Goal: Navigation & Orientation: Find specific page/section

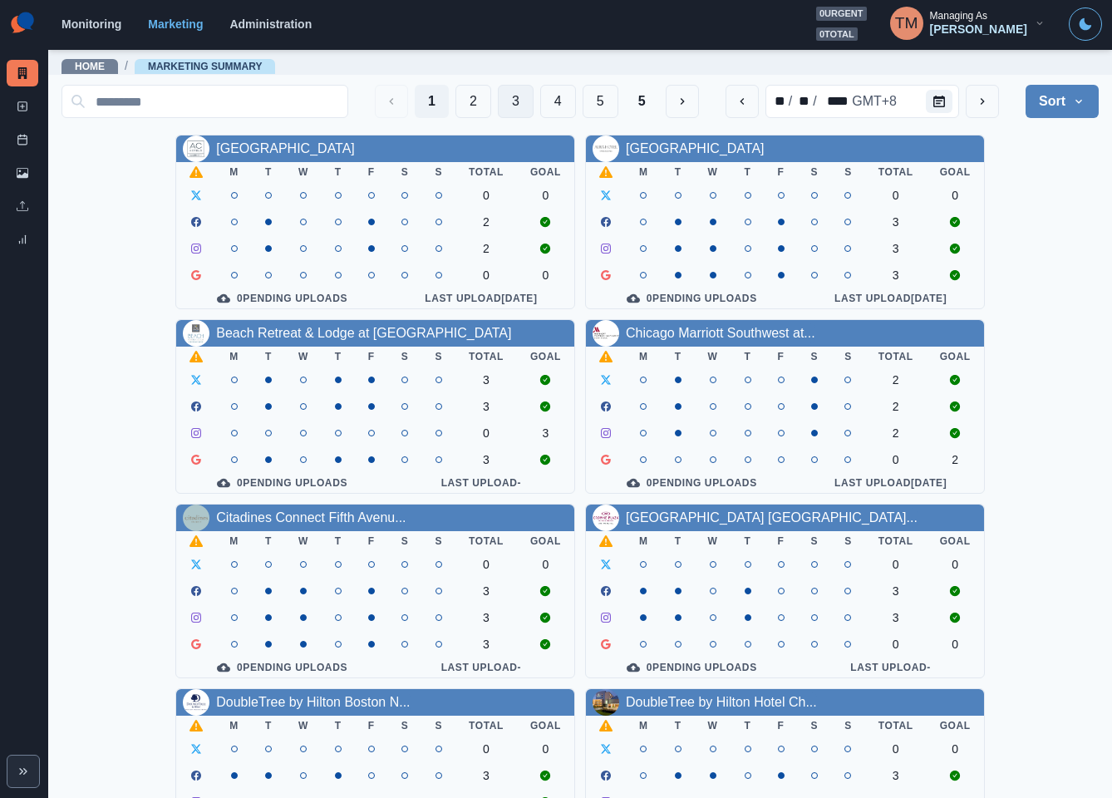
click at [501, 97] on button "3" at bounding box center [516, 101] width 36 height 33
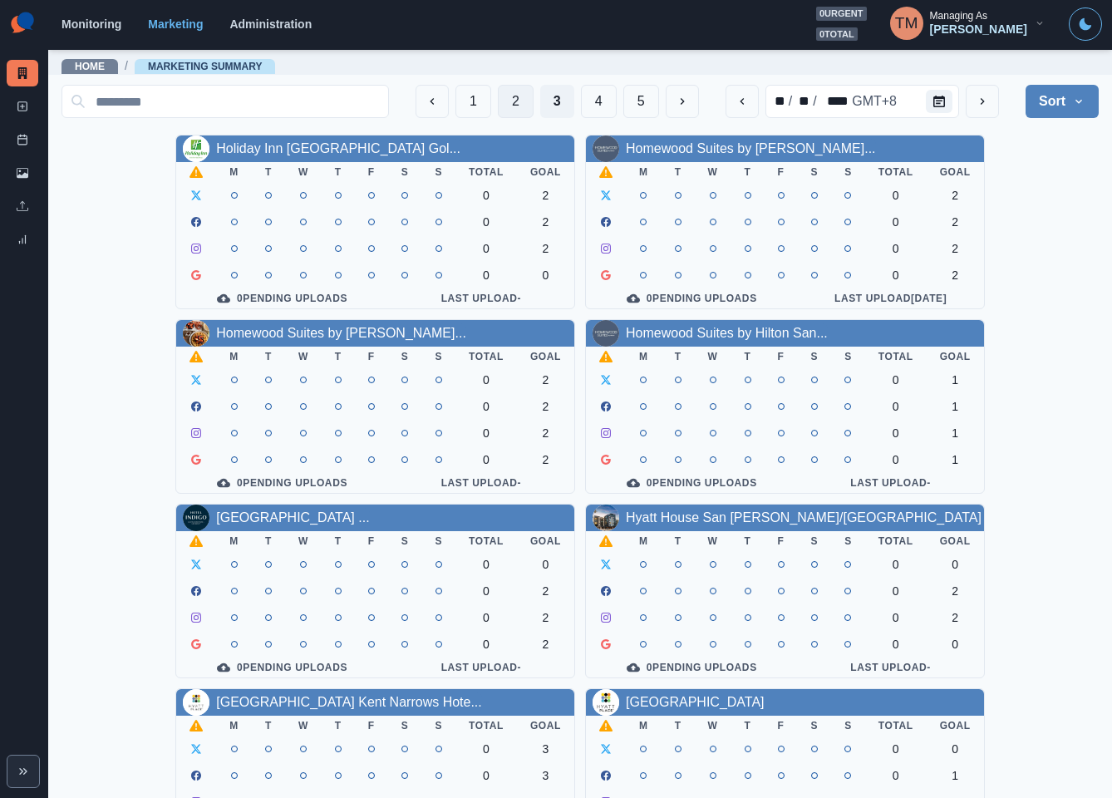
click at [498, 103] on button "2" at bounding box center [516, 101] width 36 height 33
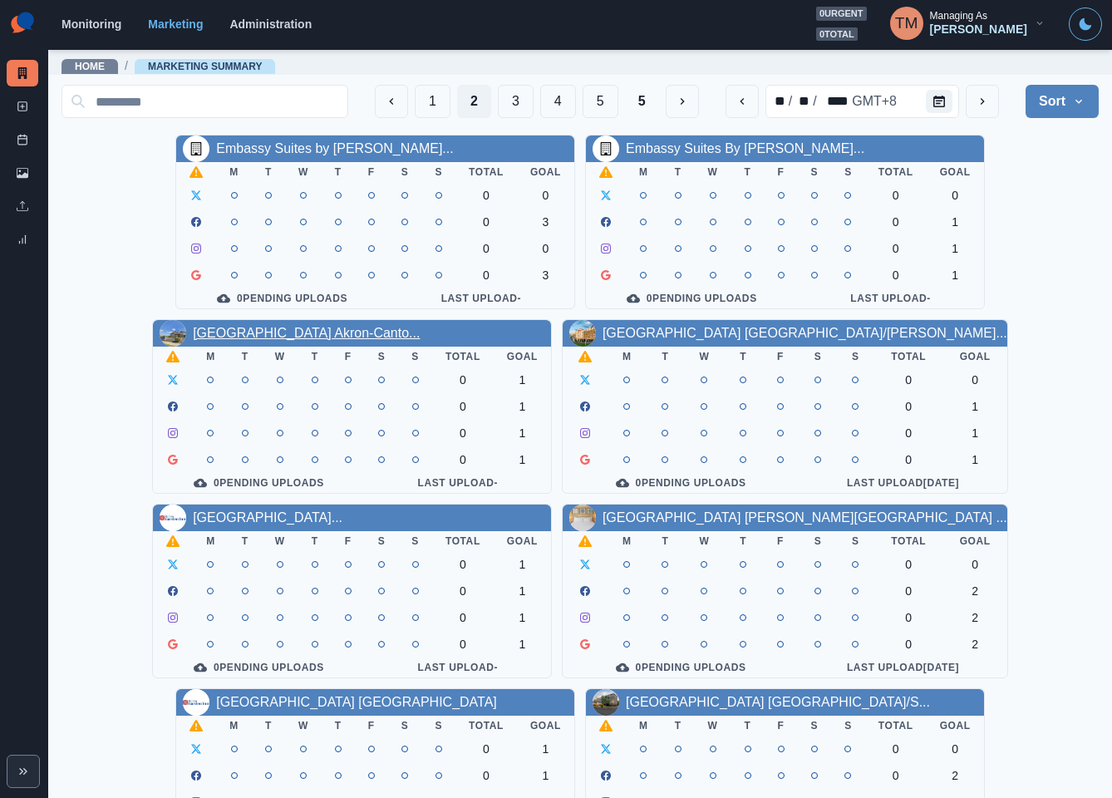
click at [357, 334] on link "[GEOGRAPHIC_DATA] Akron-Canto..." at bounding box center [306, 333] width 227 height 14
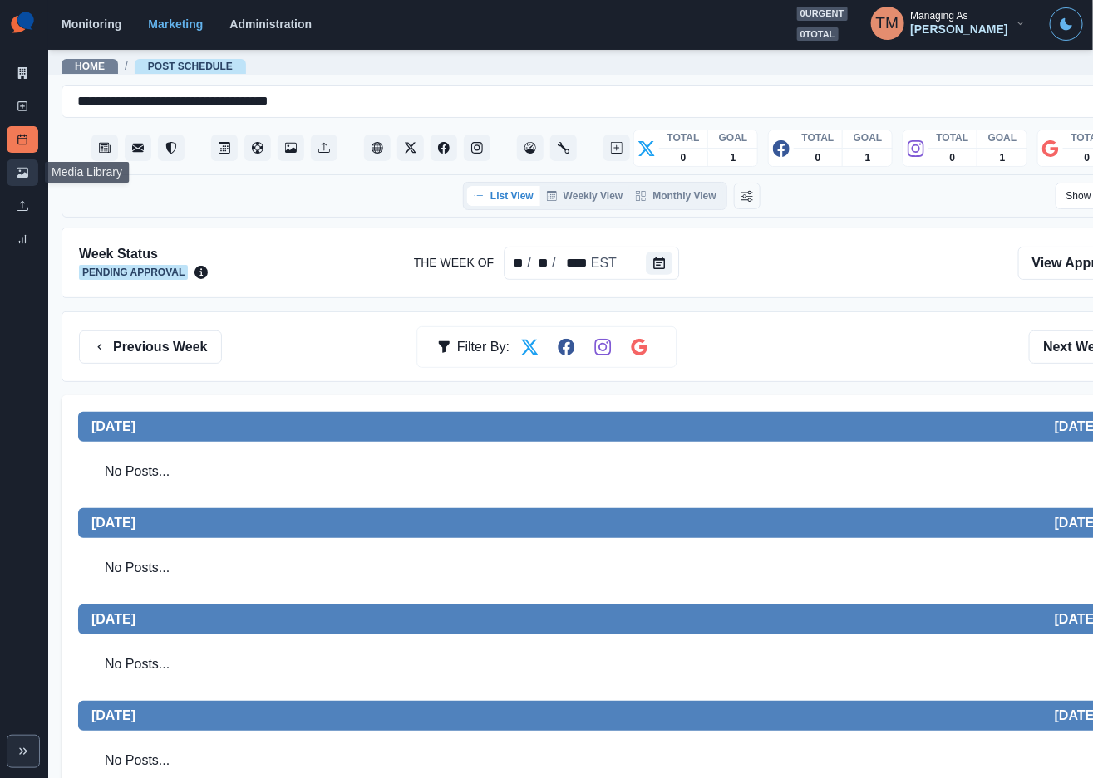
click at [17, 172] on icon at bounding box center [23, 173] width 12 height 12
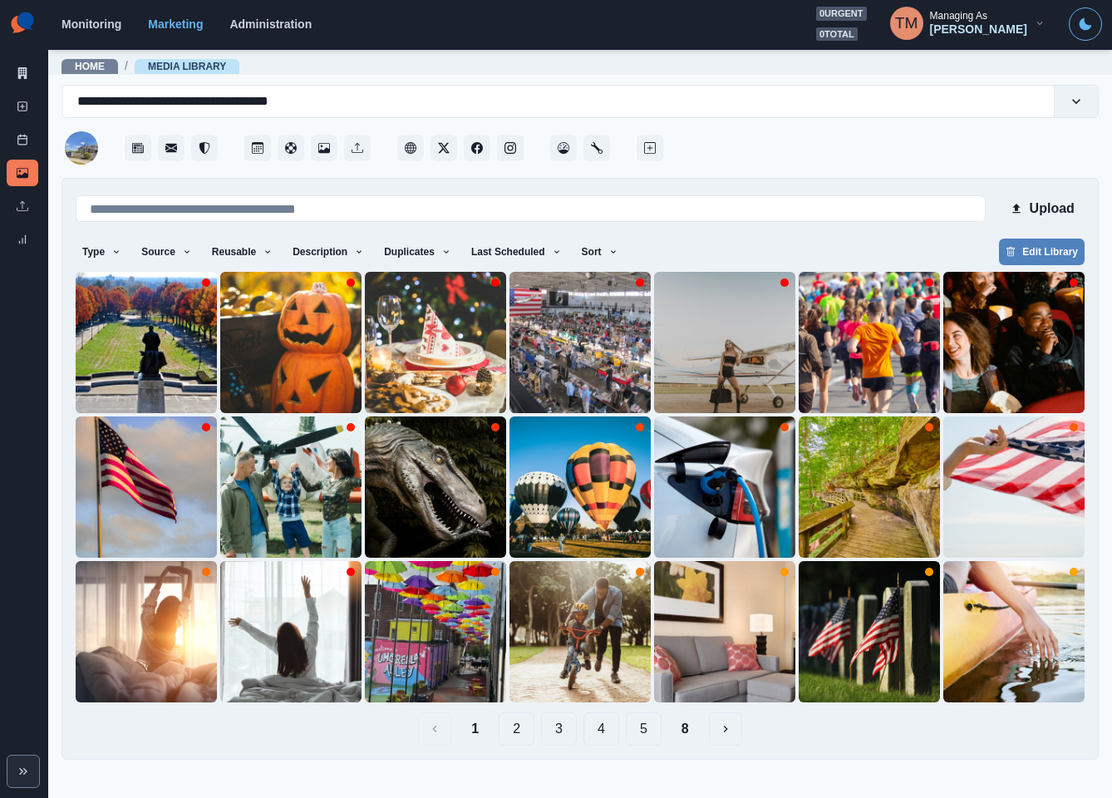
click at [549, 729] on button "3" at bounding box center [559, 728] width 36 height 33
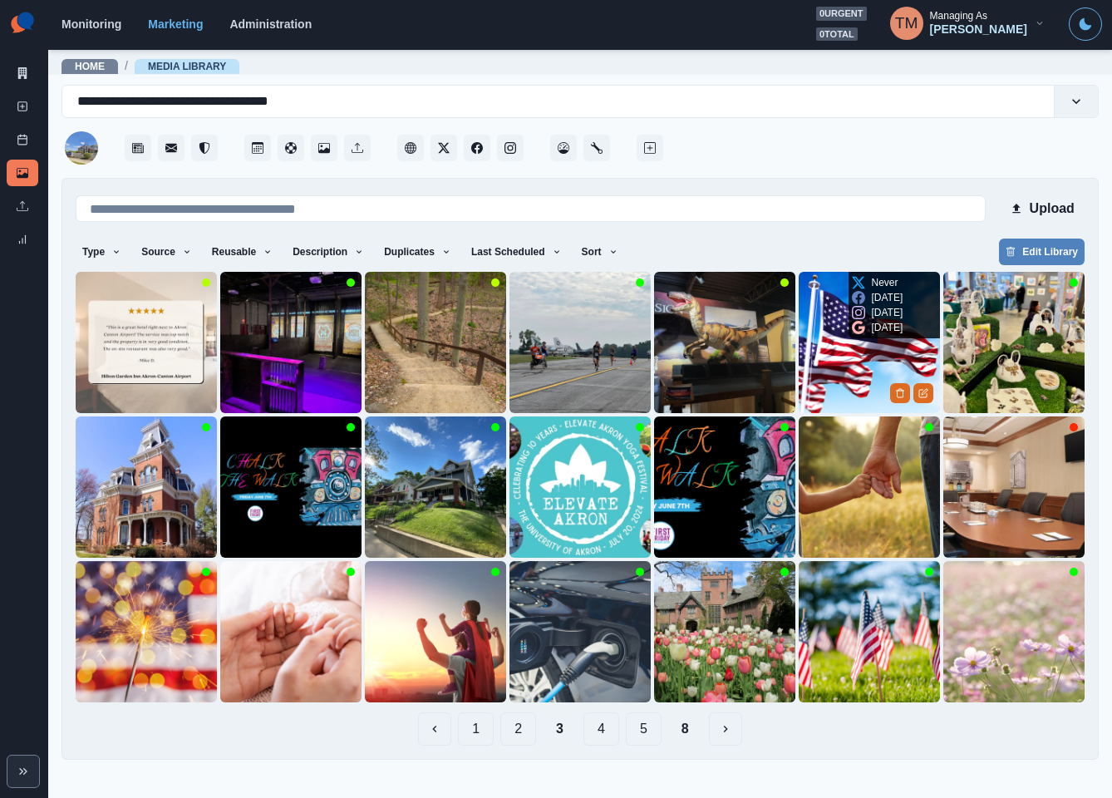
click at [853, 357] on img at bounding box center [868, 342] width 141 height 141
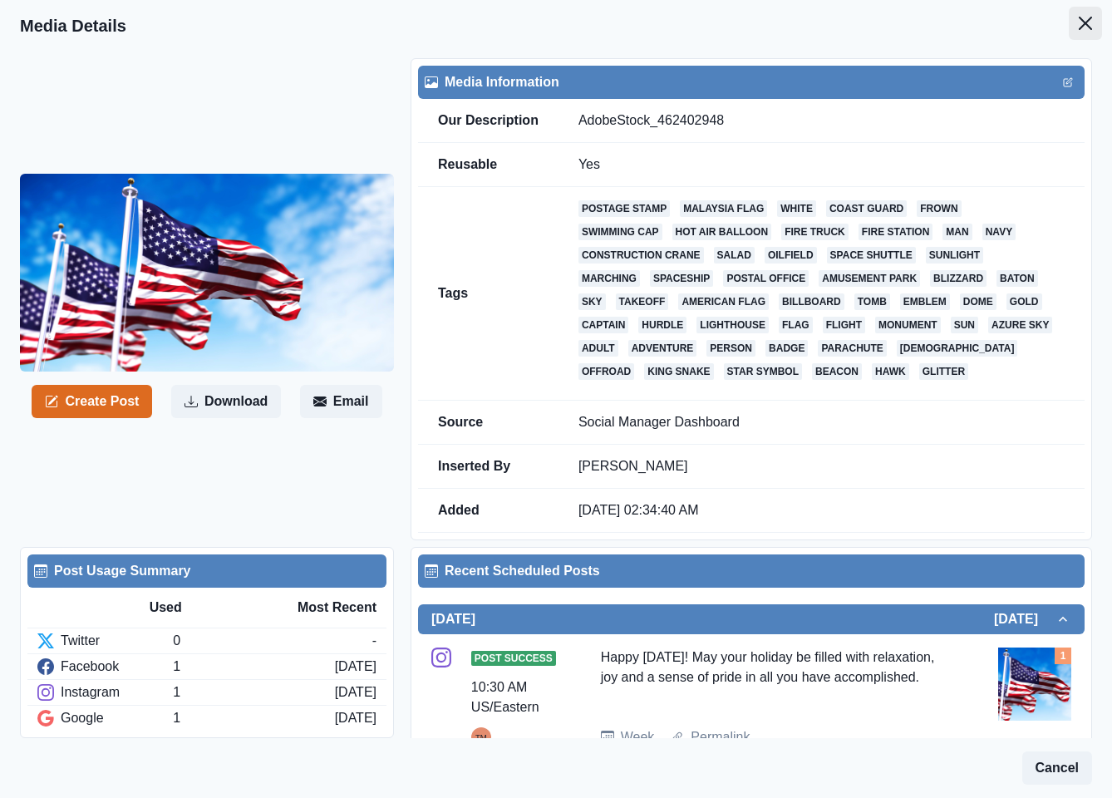
click at [1078, 25] on icon "Close" at bounding box center [1084, 23] width 13 height 13
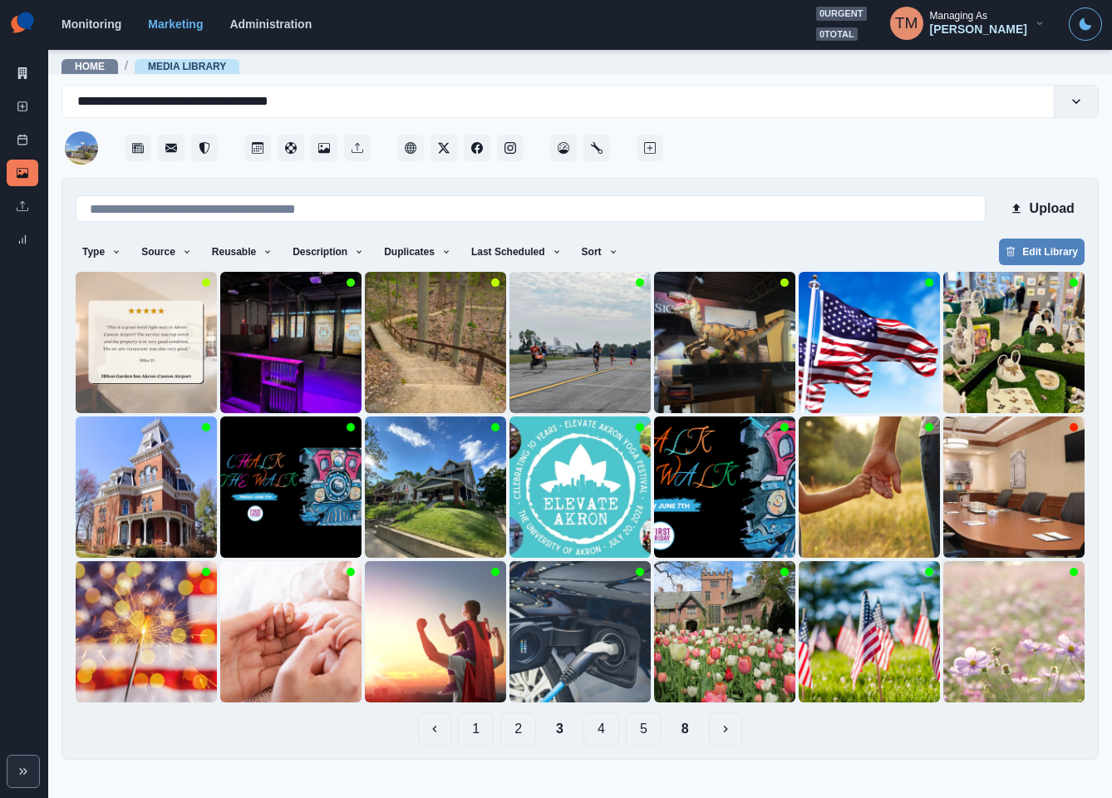
click at [518, 731] on button "2" at bounding box center [518, 728] width 36 height 33
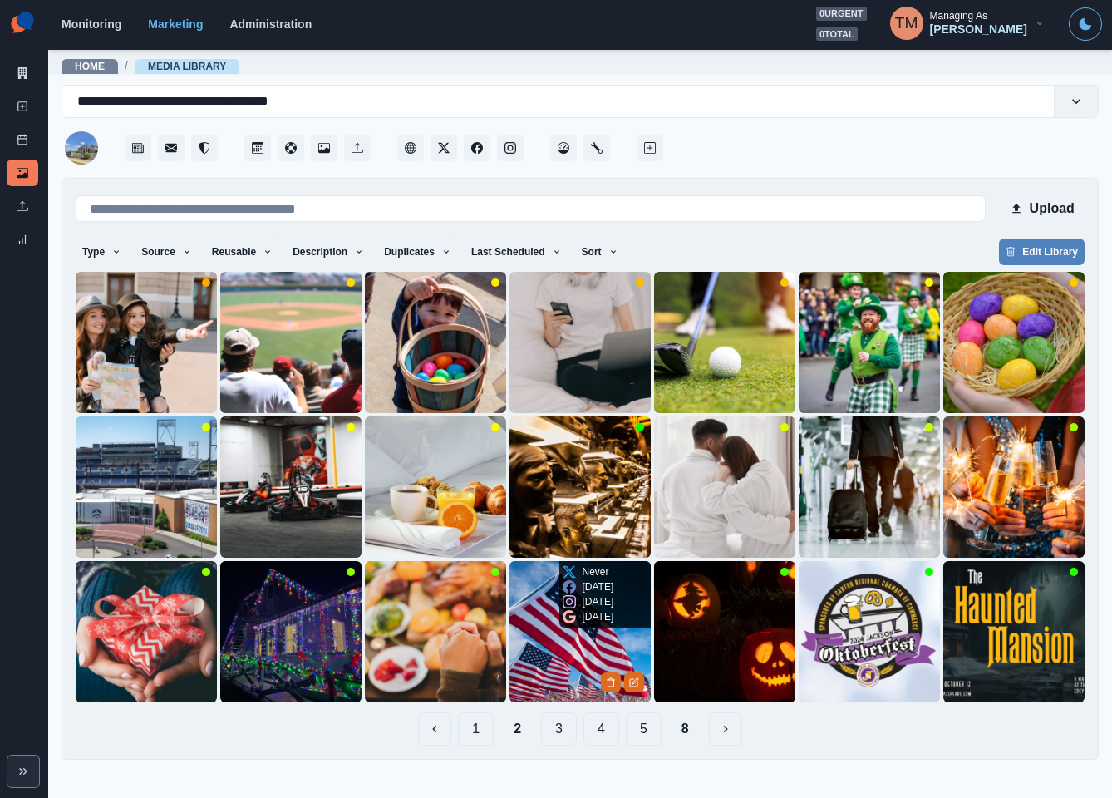
click at [538, 674] on img at bounding box center [579, 631] width 141 height 141
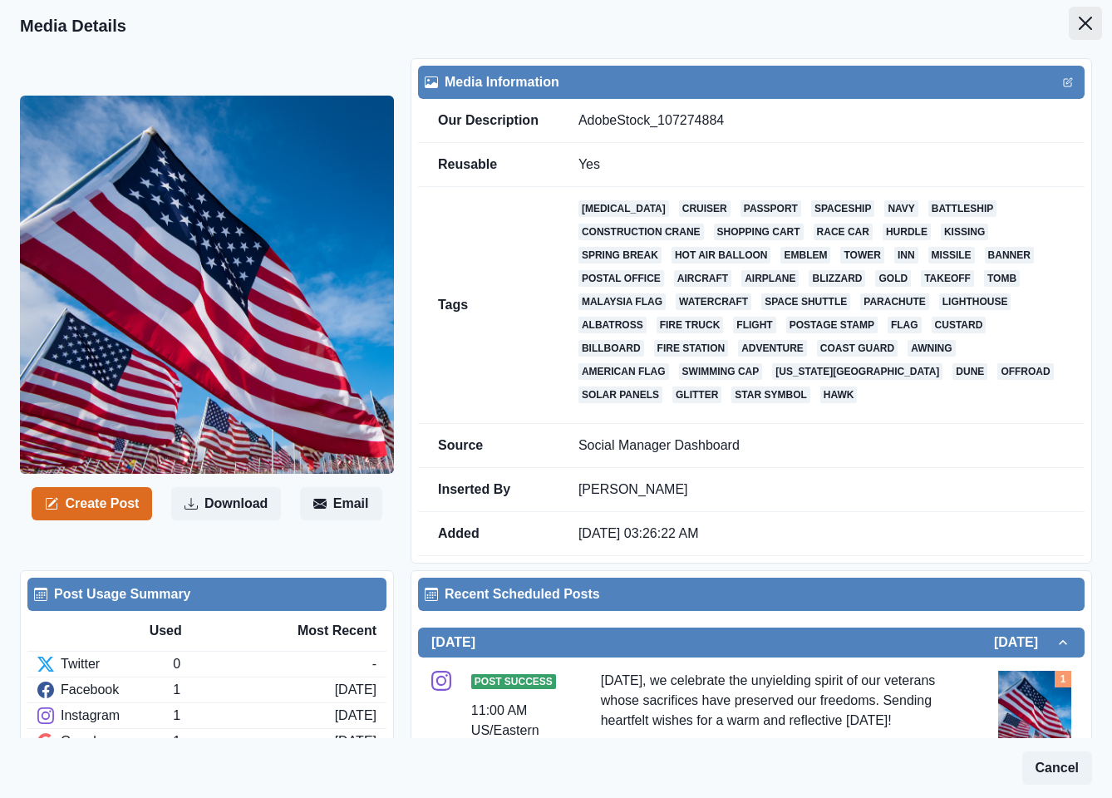
click at [1068, 22] on button "Close" at bounding box center [1084, 23] width 33 height 33
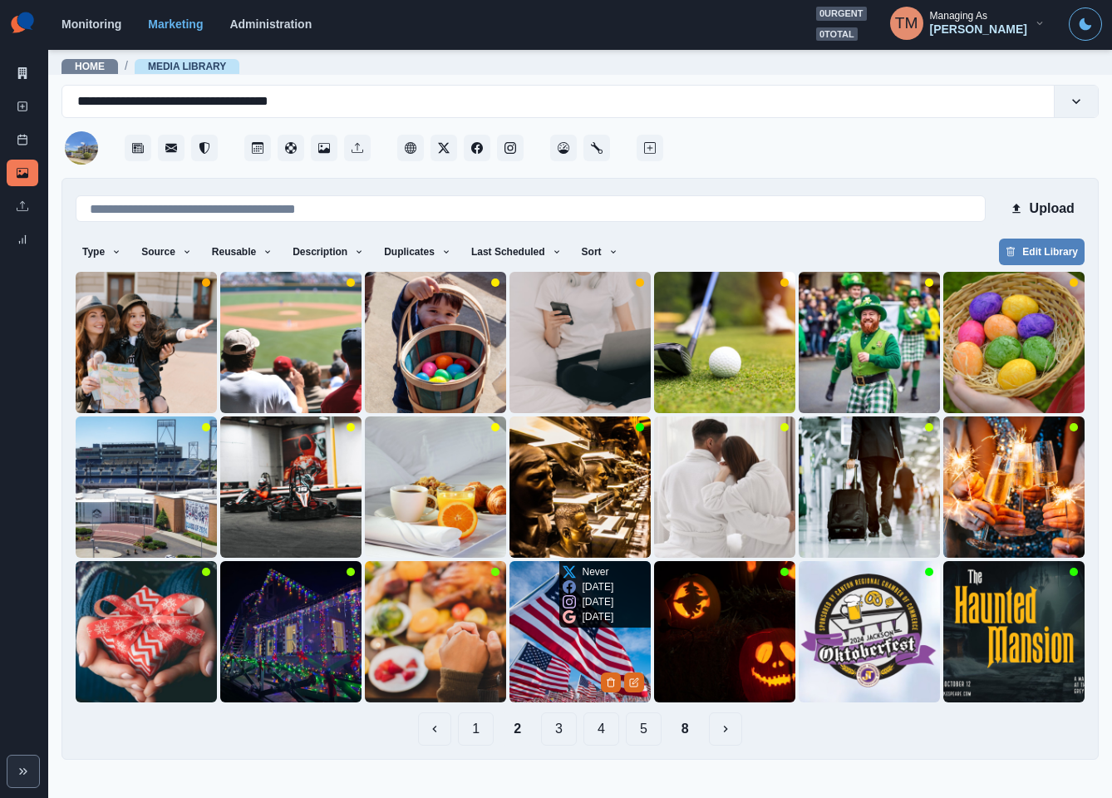
click at [548, 654] on img at bounding box center [579, 631] width 141 height 141
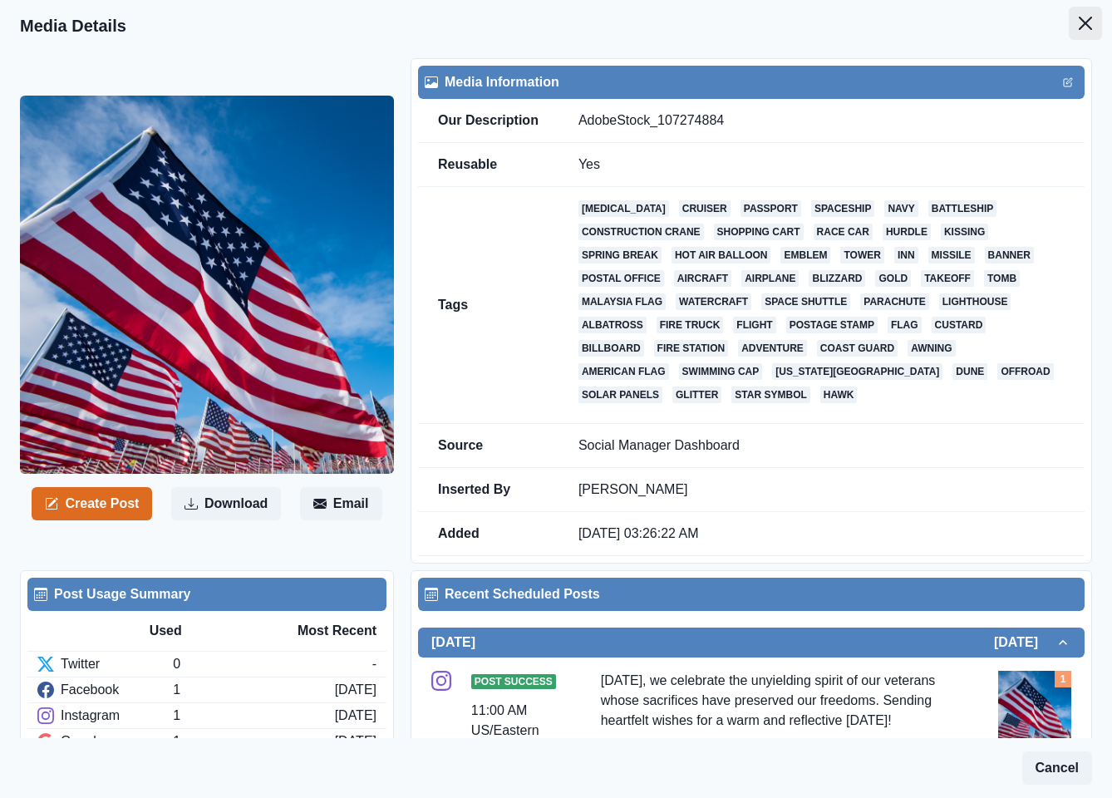
click at [1078, 26] on icon "Close" at bounding box center [1084, 23] width 13 height 13
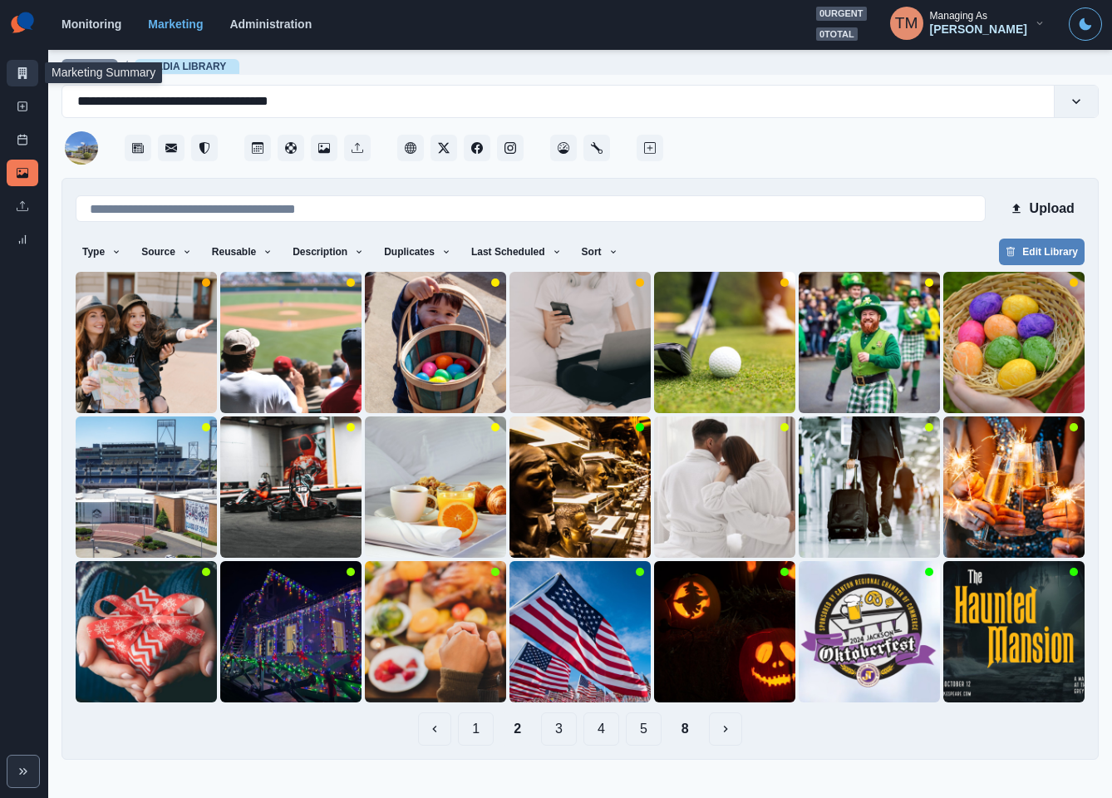
click at [27, 76] on icon at bounding box center [23, 73] width 12 height 12
